Goal: Find contact information: Find contact information

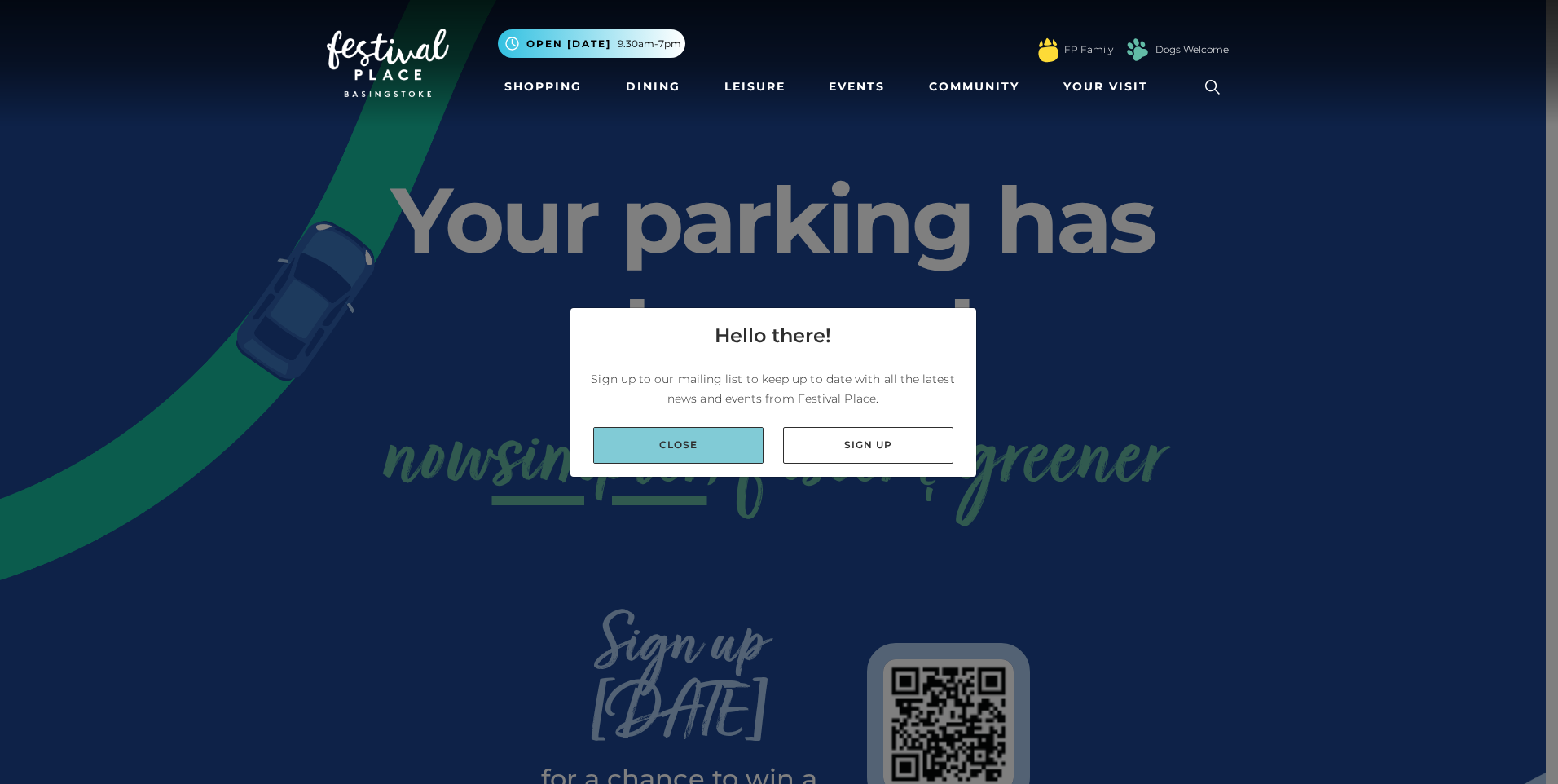
click at [741, 445] on link "Close" at bounding box center [677, 444] width 170 height 36
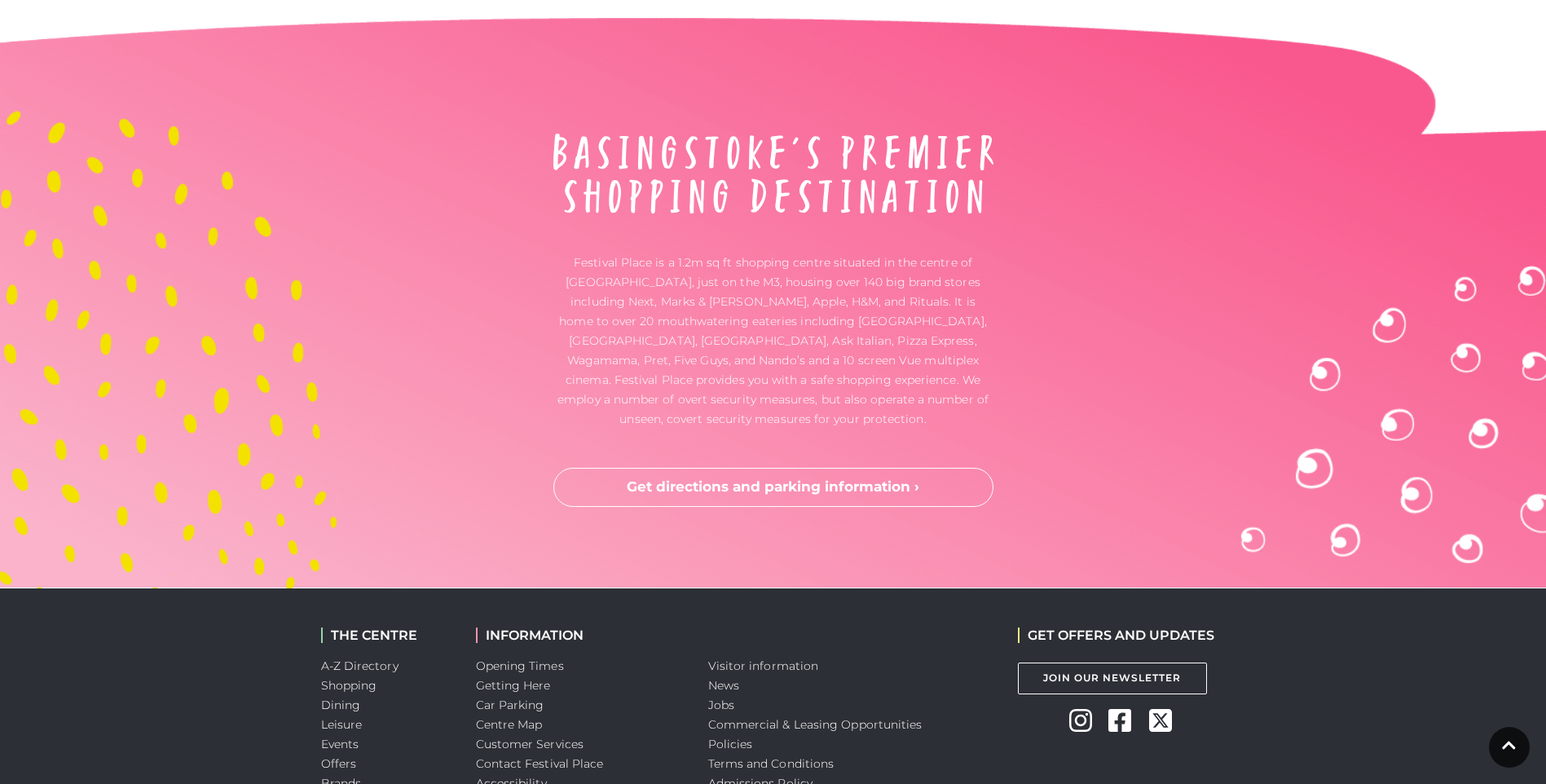
scroll to position [4265, 0]
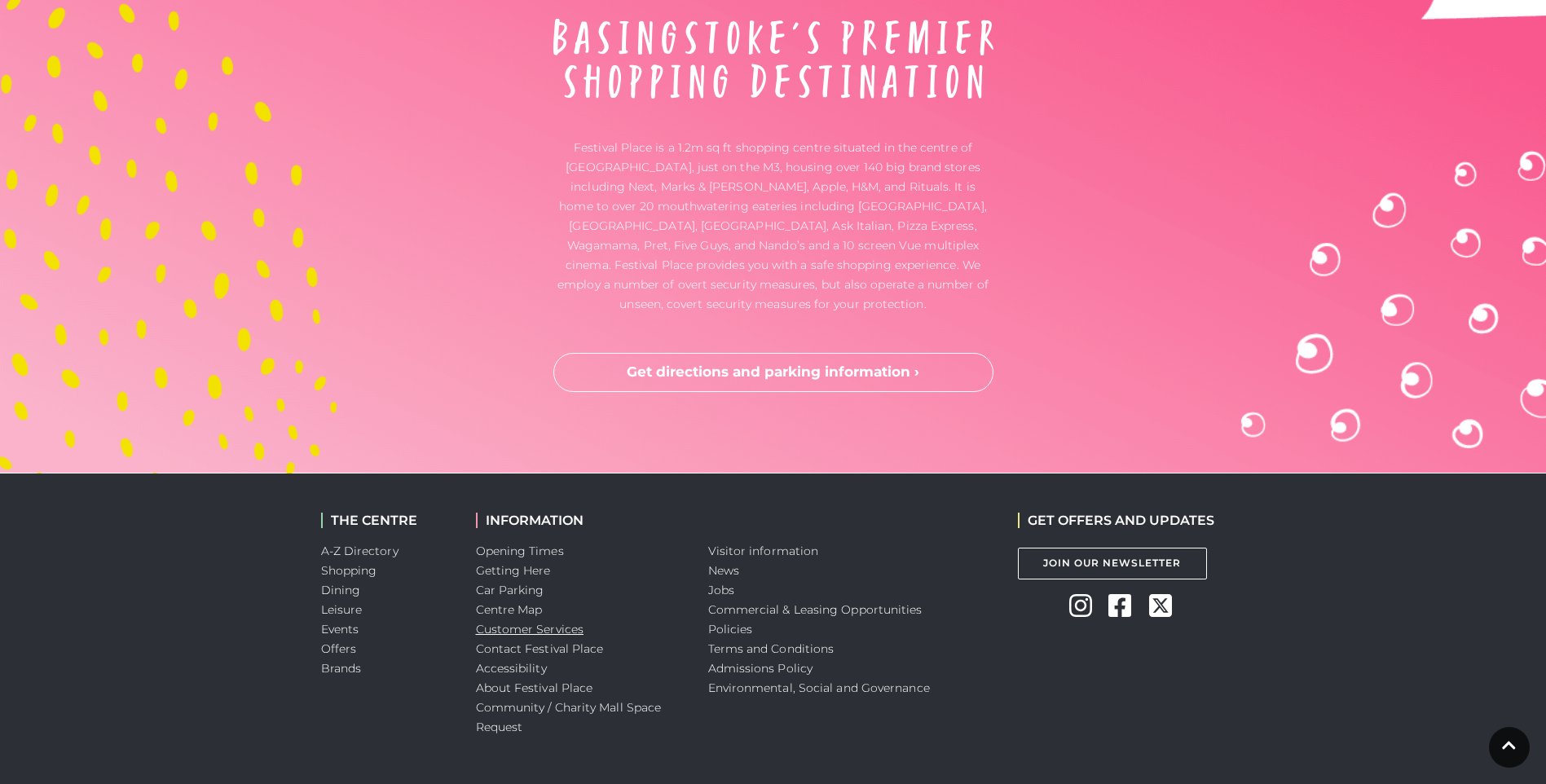
click at [547, 621] on link "Customer Services" at bounding box center [530, 628] width 108 height 15
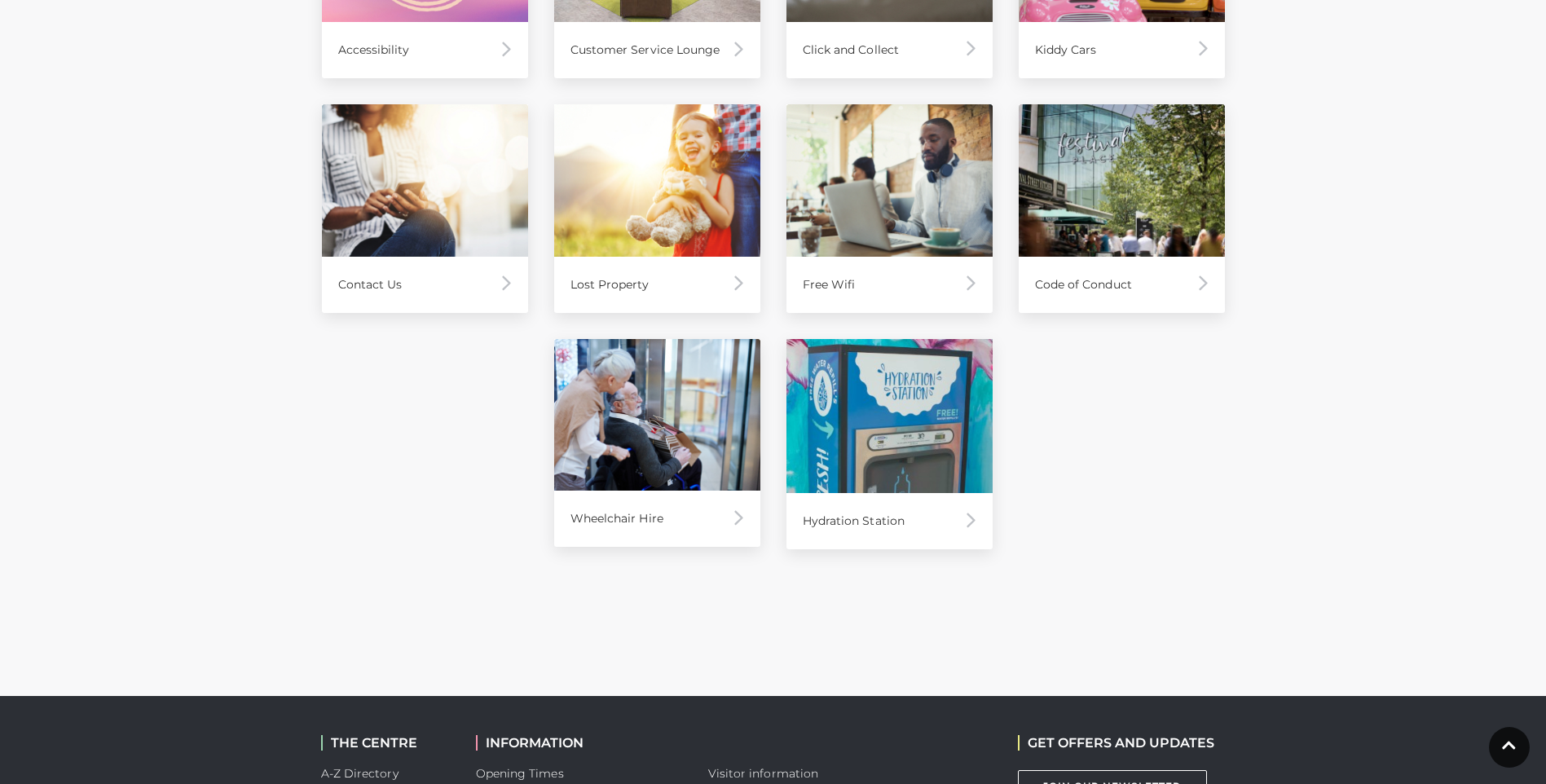
scroll to position [1222, 0]
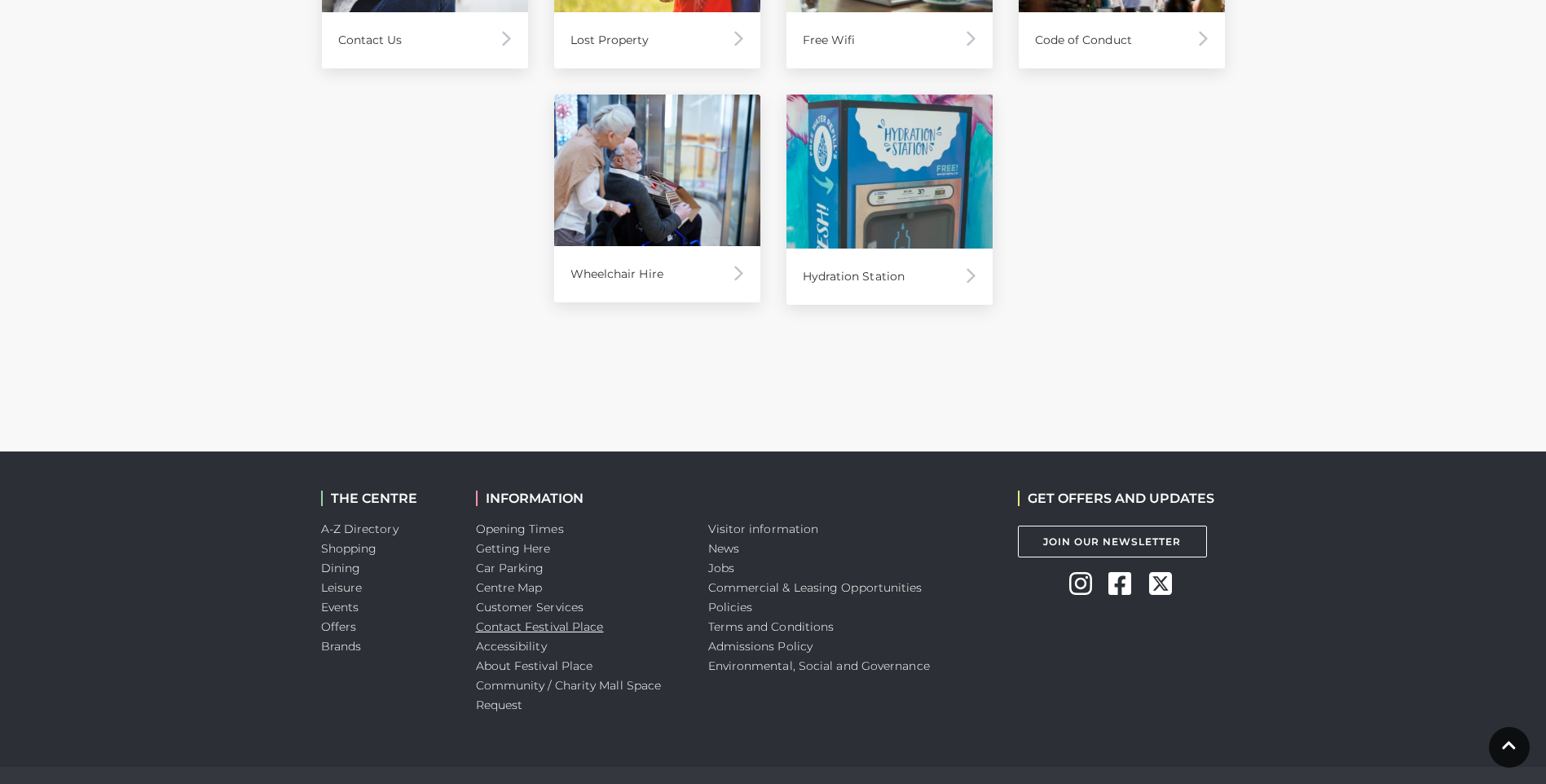
click at [554, 625] on link "Contact Festival Place" at bounding box center [540, 626] width 128 height 15
